Goal: Navigation & Orientation: Find specific page/section

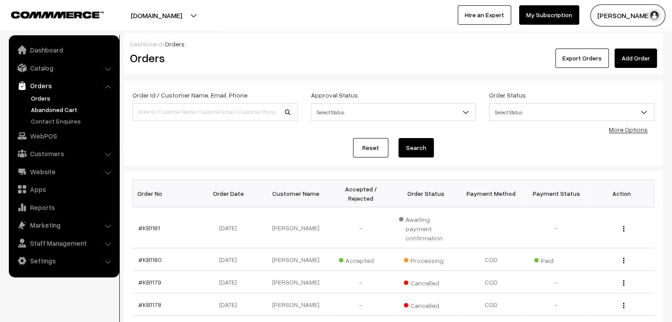
click at [44, 105] on link "Abandoned Cart" at bounding box center [72, 109] width 87 height 9
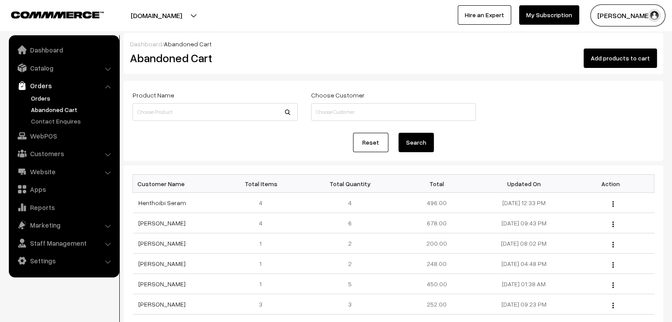
click at [48, 101] on link "Orders" at bounding box center [72, 98] width 87 height 9
